Goal: Transaction & Acquisition: Purchase product/service

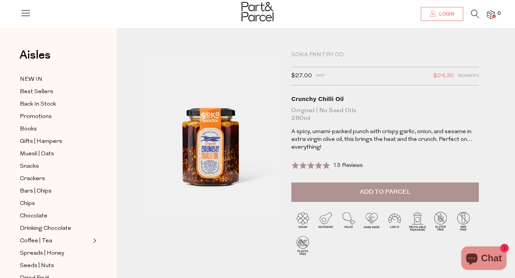
type input "[EMAIL_ADDRESS][DOMAIN_NAME]"
click at [447, 14] on span "Login" at bounding box center [445, 14] width 17 height 7
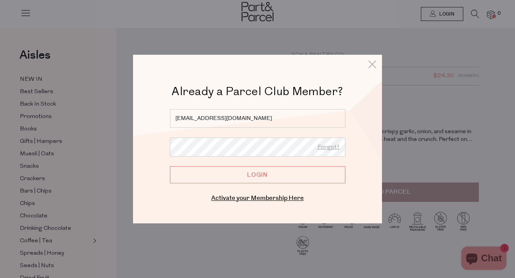
click at [237, 179] on input "Login" at bounding box center [257, 174] width 175 height 17
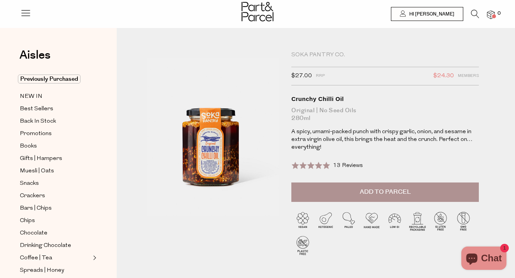
click at [472, 12] on icon at bounding box center [475, 14] width 8 height 9
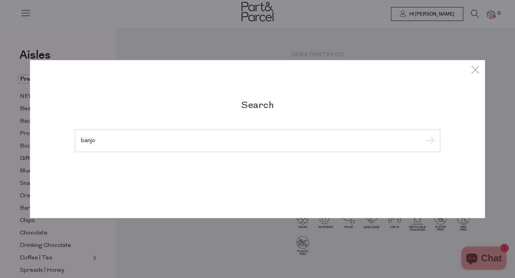
type input "banjo"
click at [422, 136] on input "submit" at bounding box center [428, 142] width 12 height 12
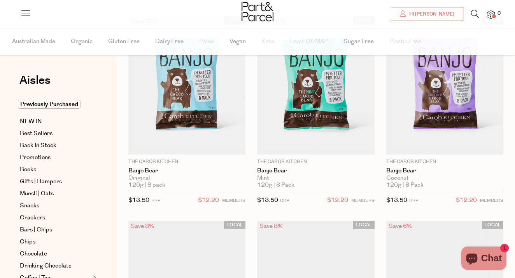
scroll to position [71, 0]
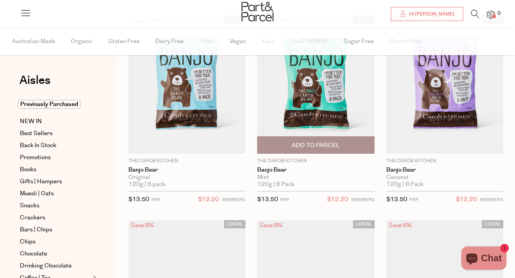
click at [324, 146] on span "Add To Parcel" at bounding box center [316, 146] width 48 height 8
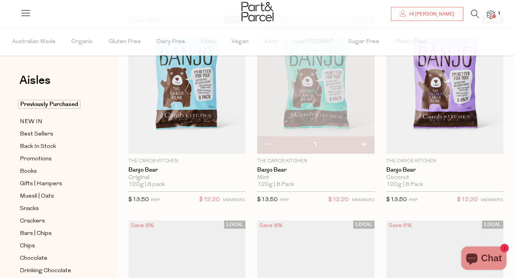
click at [364, 144] on button "button" at bounding box center [363, 145] width 22 height 17
type input "2"
click at [364, 144] on button "button" at bounding box center [363, 145] width 22 height 17
type input "3"
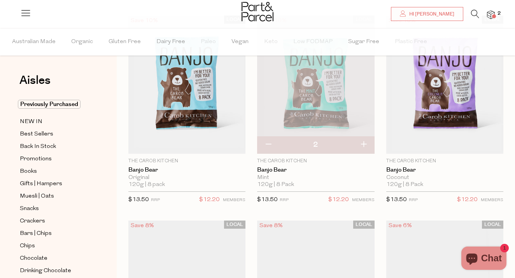
type input "3"
click at [490, 12] on img at bounding box center [491, 15] width 8 height 9
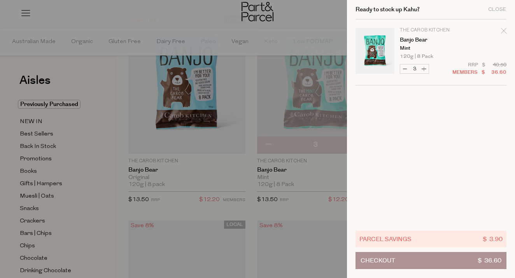
click at [399, 261] on button "Checkout $ 36.60" at bounding box center [430, 260] width 151 height 17
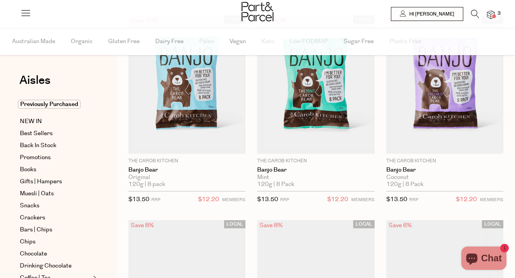
type input "3"
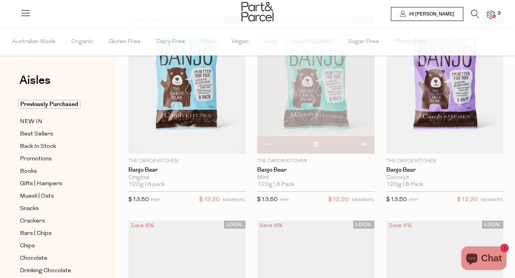
click at [471, 14] on icon at bounding box center [475, 14] width 8 height 9
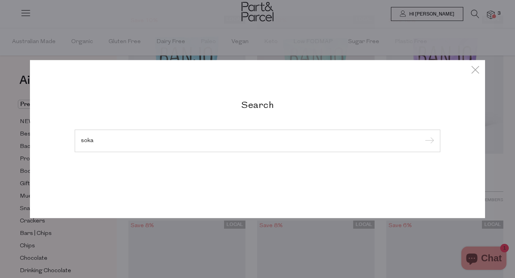
type input "soka"
click at [422, 136] on input "submit" at bounding box center [428, 142] width 12 height 12
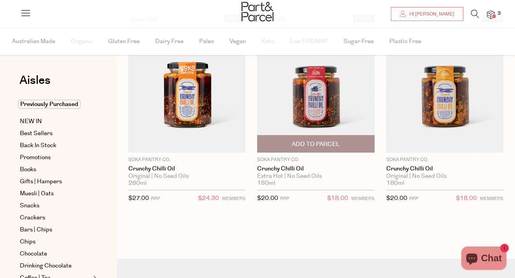
scroll to position [73, 0]
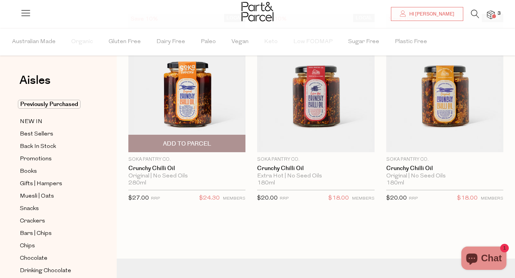
click at [200, 139] on span "Add To Parcel" at bounding box center [187, 143] width 112 height 17
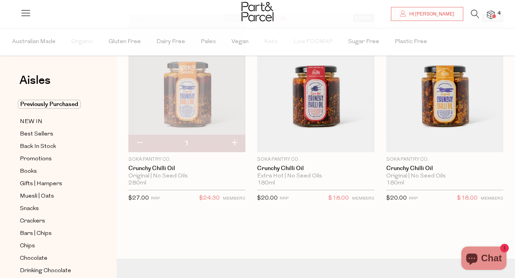
click at [489, 14] on img at bounding box center [491, 15] width 8 height 9
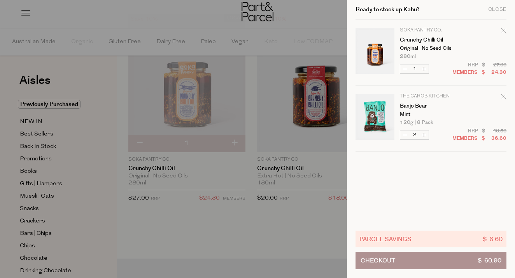
click at [402, 258] on button "Checkout $ 60.90" at bounding box center [430, 260] width 151 height 17
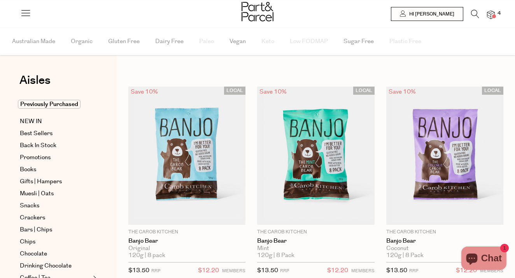
type input "3"
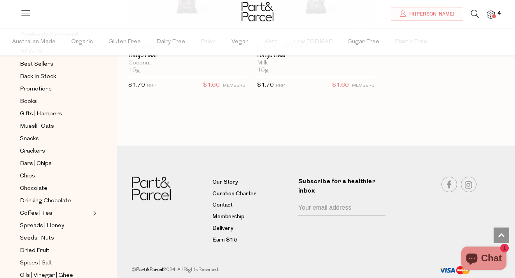
scroll to position [72, 0]
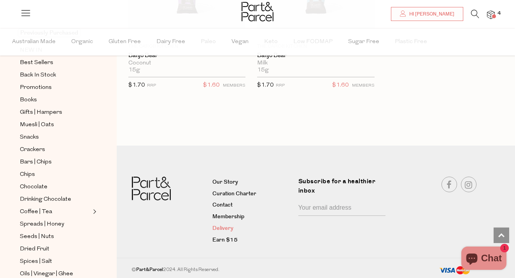
click at [229, 226] on link "Delivery" at bounding box center [252, 228] width 80 height 9
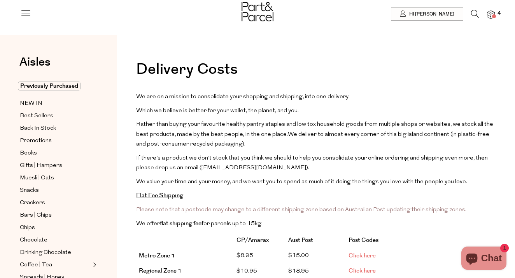
click at [493, 14] on img at bounding box center [491, 15] width 8 height 9
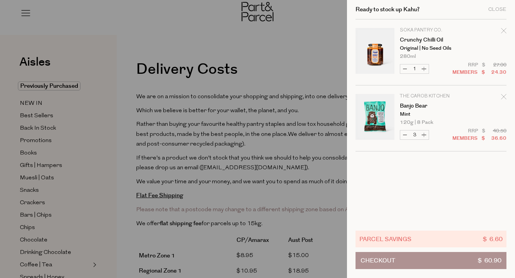
click at [392, 258] on span "Checkout" at bounding box center [378, 261] width 35 height 16
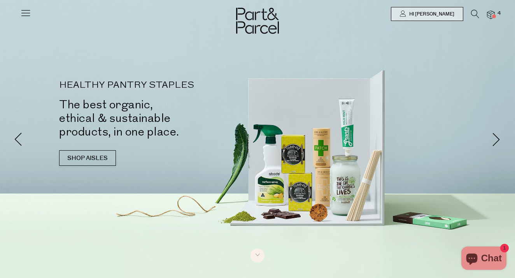
click at [476, 13] on icon at bounding box center [475, 14] width 8 height 9
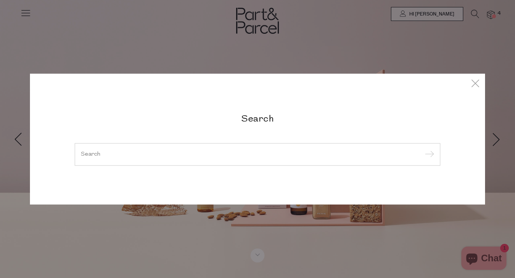
type input "m"
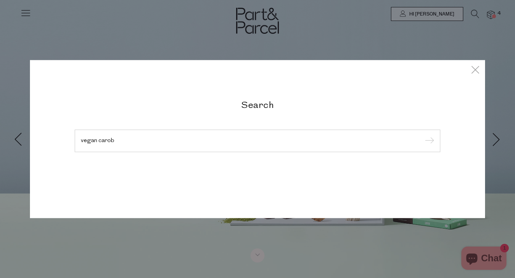
type input "vegan carob"
click at [422, 136] on input "submit" at bounding box center [428, 142] width 12 height 12
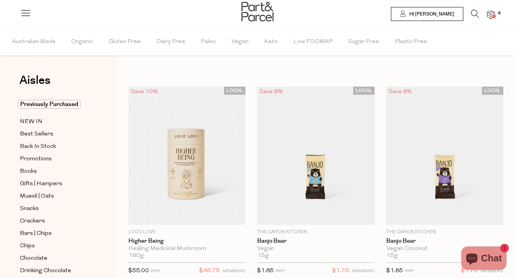
click at [474, 14] on icon at bounding box center [475, 14] width 8 height 9
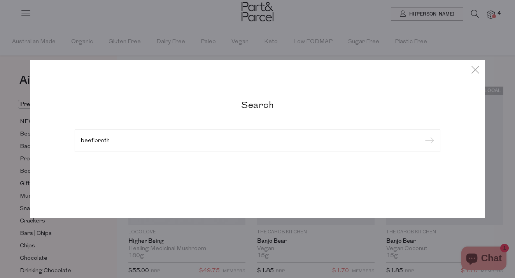
type input "beef broth"
click at [422, 136] on input "submit" at bounding box center [428, 142] width 12 height 12
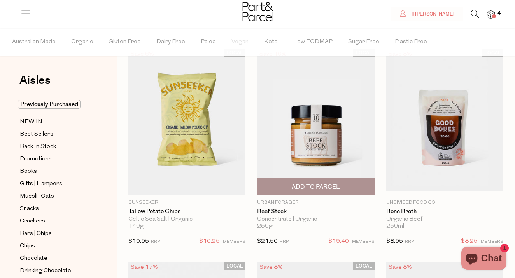
scroll to position [22, 0]
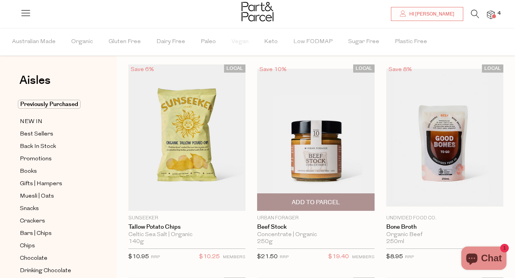
click at [322, 159] on img at bounding box center [315, 138] width 117 height 138
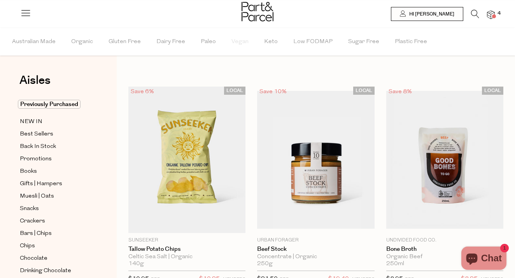
click at [474, 12] on icon at bounding box center [475, 14] width 8 height 9
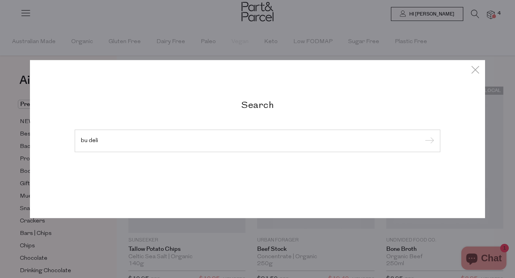
type input "bu deli"
click at [422, 136] on input "submit" at bounding box center [428, 142] width 12 height 12
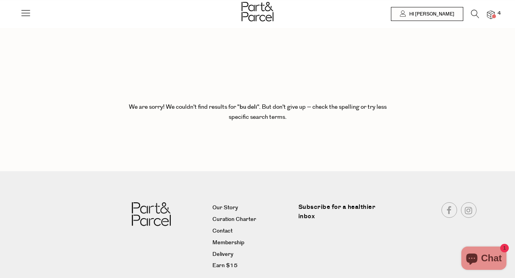
click at [476, 14] on icon at bounding box center [475, 14] width 8 height 9
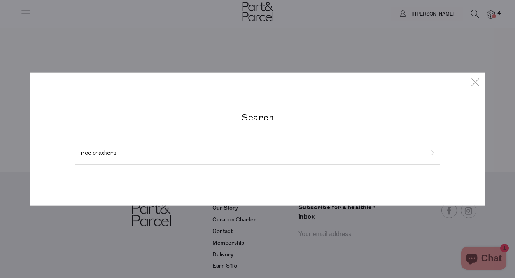
type input "rice craxkers"
click at [422, 148] on input "submit" at bounding box center [428, 154] width 12 height 12
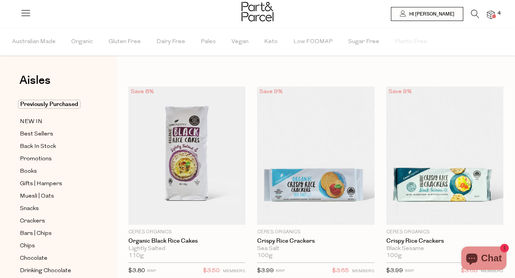
click at [472, 15] on icon at bounding box center [475, 14] width 8 height 9
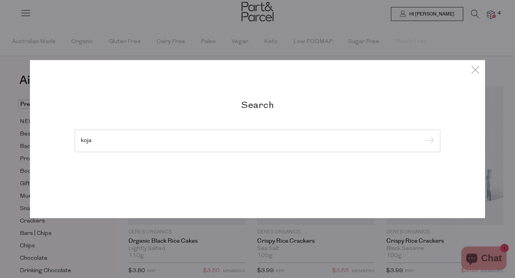
type input "koja"
click at [422, 136] on input "submit" at bounding box center [428, 142] width 12 height 12
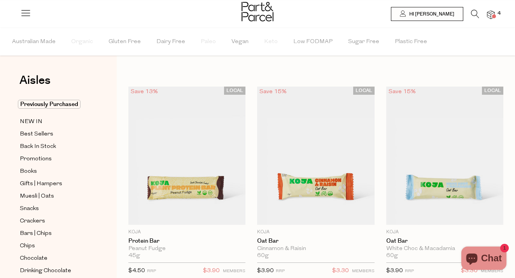
click at [473, 14] on icon at bounding box center [475, 14] width 8 height 9
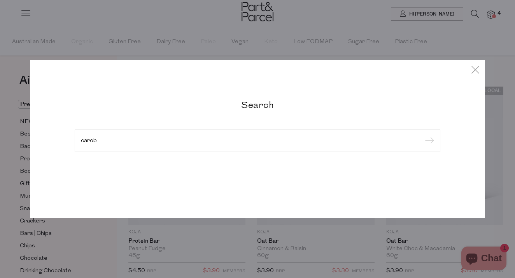
type input "carob"
click at [422, 136] on input "submit" at bounding box center [428, 142] width 12 height 12
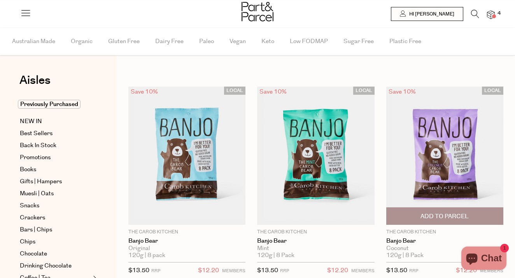
type input "3"
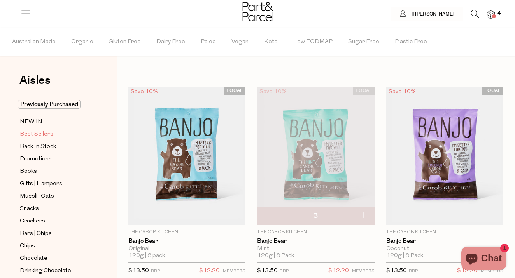
click at [30, 137] on span "Best Sellers" at bounding box center [36, 134] width 33 height 9
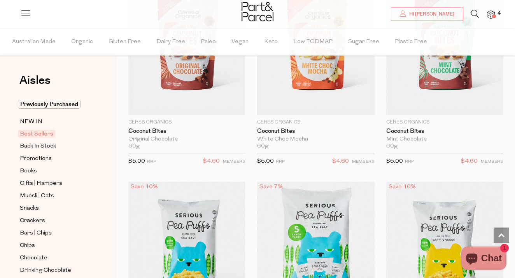
scroll to position [2222, 0]
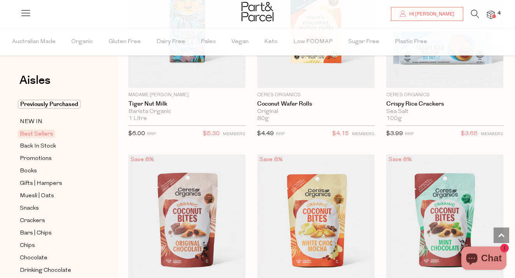
click at [493, 12] on img at bounding box center [491, 15] width 8 height 9
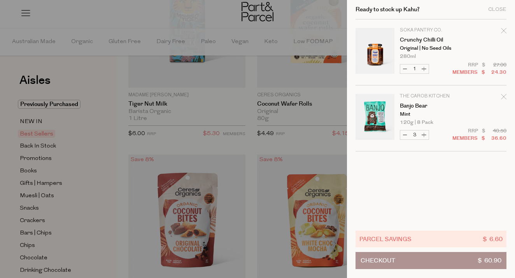
click at [505, 28] on icon "Remove Crunchy Chilli Oil" at bounding box center [503, 30] width 5 height 5
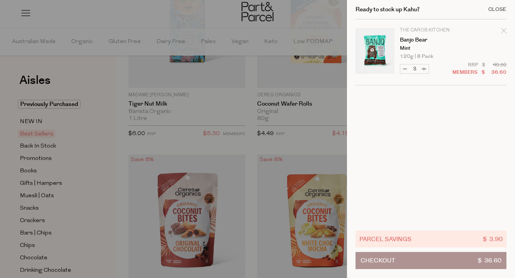
click at [494, 7] on div "Close" at bounding box center [497, 9] width 18 height 5
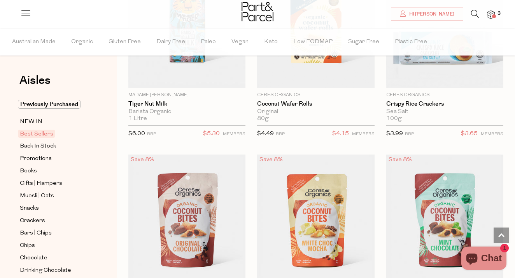
click at [473, 12] on icon at bounding box center [475, 14] width 8 height 9
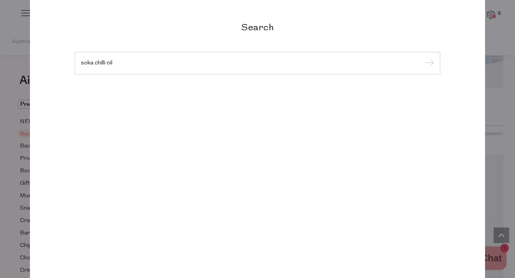
type input "soka chilli oil"
click at [422, 58] on input "submit" at bounding box center [428, 64] width 12 height 12
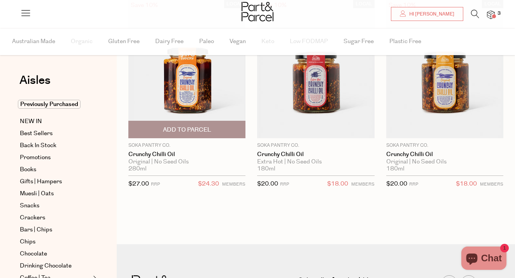
scroll to position [88, 0]
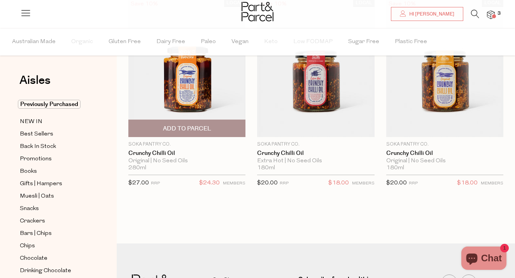
click at [193, 128] on span "Add To Parcel" at bounding box center [187, 129] width 48 height 8
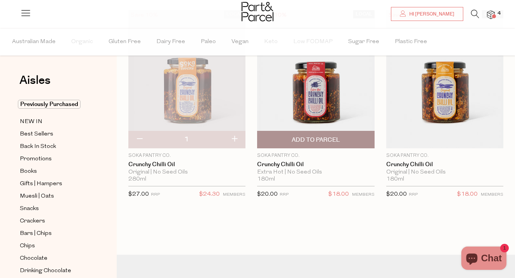
scroll to position [77, 0]
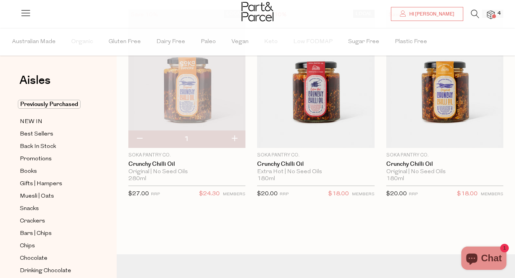
click at [235, 138] on button "button" at bounding box center [234, 139] width 22 height 17
type input "2"
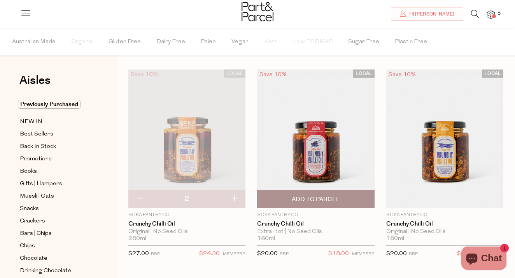
scroll to position [11, 0]
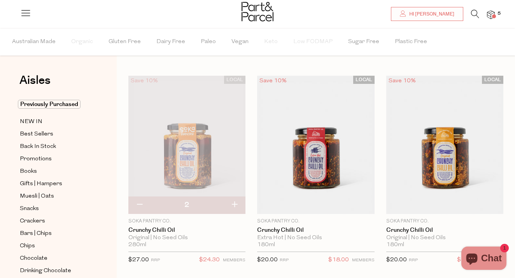
click at [474, 16] on icon at bounding box center [475, 14] width 8 height 9
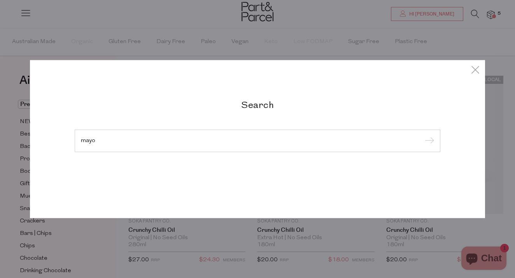
type input "mayo"
click at [422, 136] on input "submit" at bounding box center [428, 142] width 12 height 12
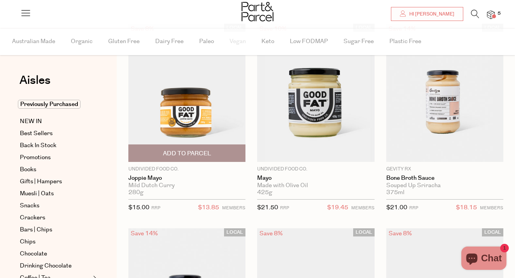
scroll to position [64, 0]
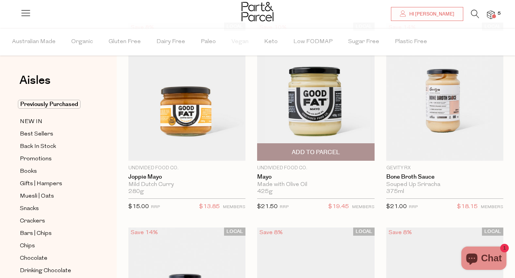
click at [314, 150] on span "Add To Parcel" at bounding box center [316, 153] width 48 height 8
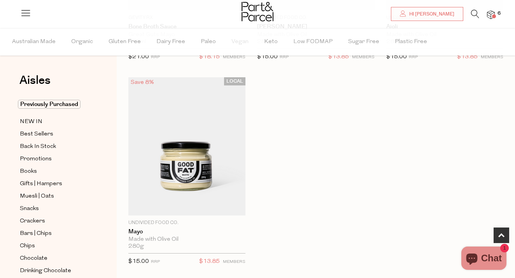
scroll to position [0, 0]
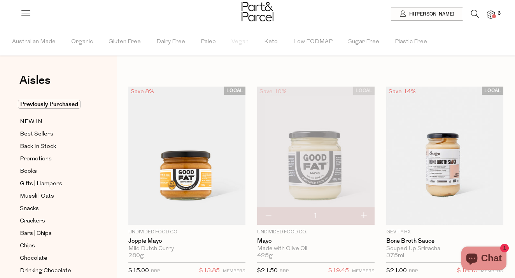
click at [494, 16] on span at bounding box center [494, 16] width 4 height 4
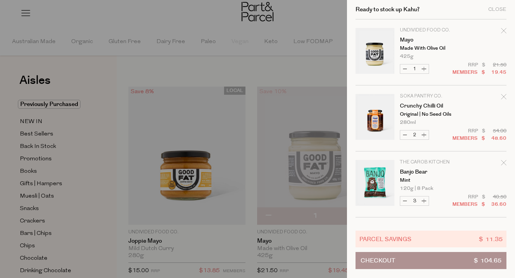
click at [432, 259] on button "Checkout $ 104.65" at bounding box center [430, 260] width 151 height 17
